Goal: Information Seeking & Learning: Check status

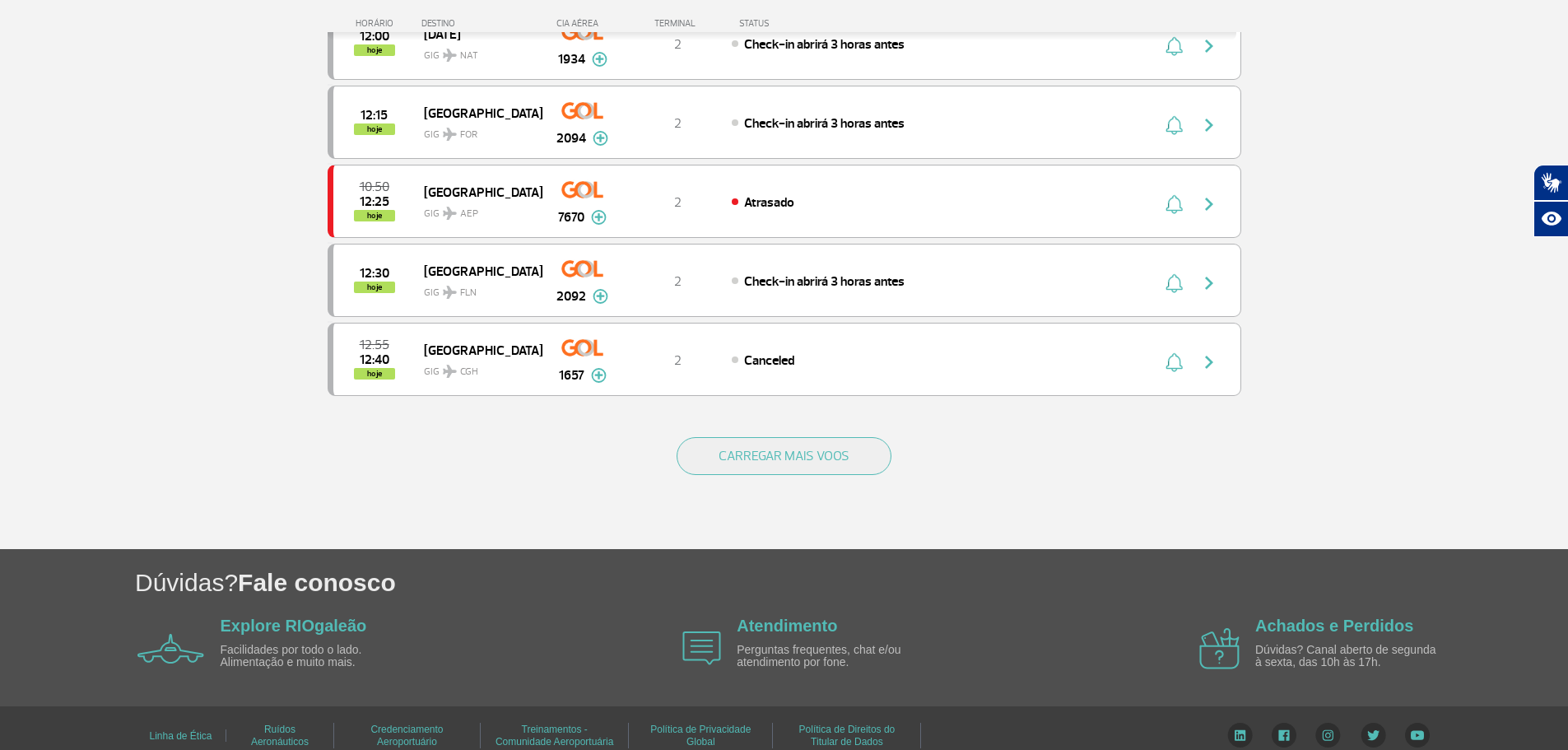
scroll to position [1481, 0]
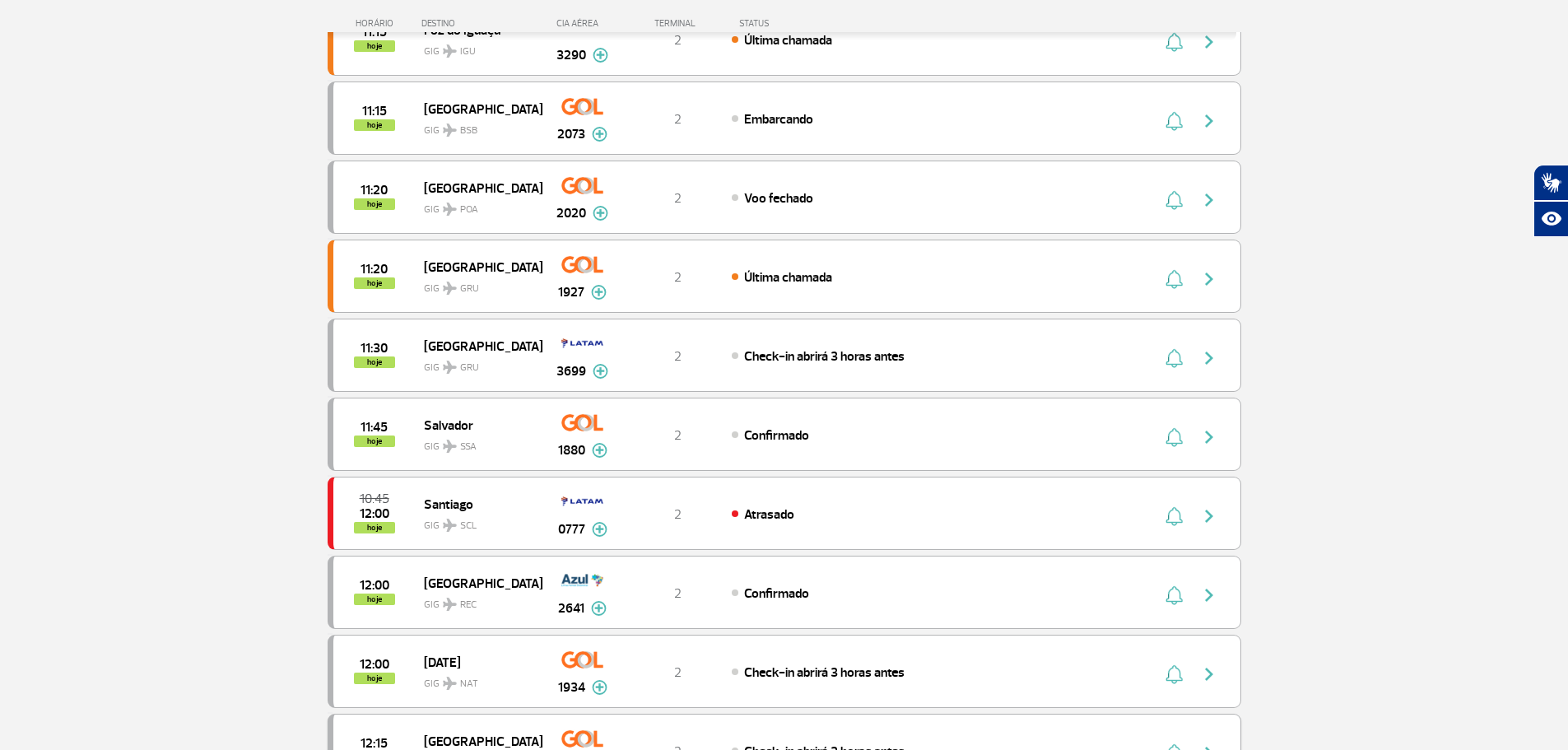
scroll to position [823, 0]
